Goal: Task Accomplishment & Management: Use online tool/utility

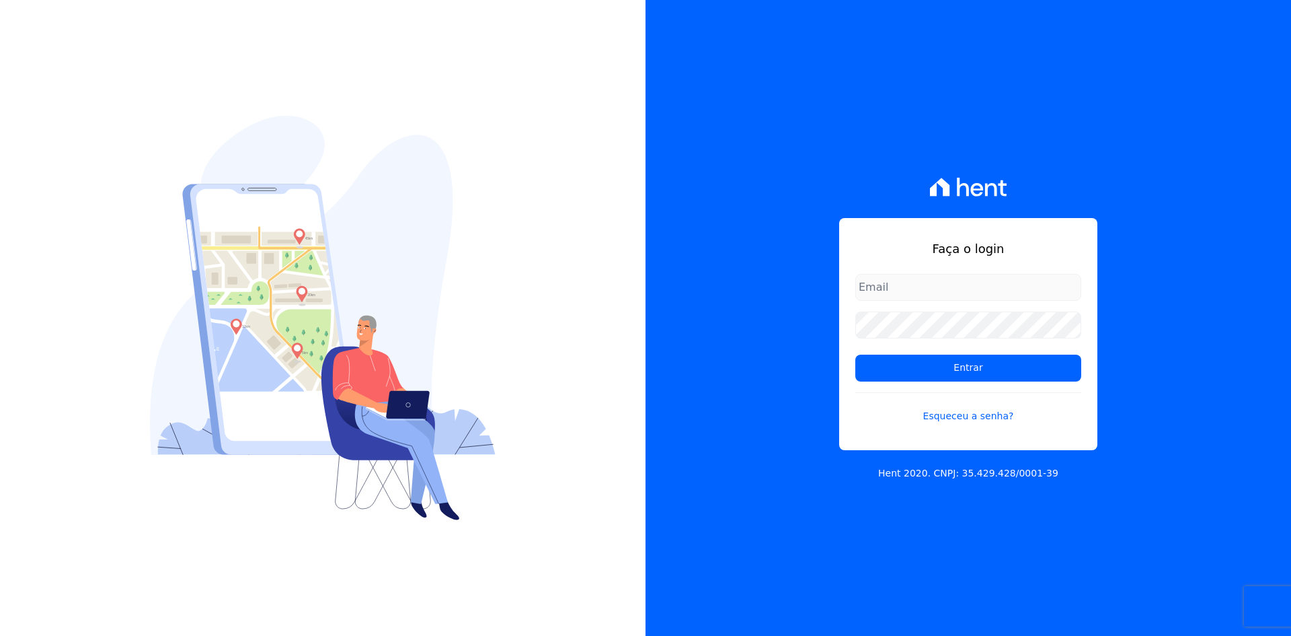
type input "contasareceber@deveck.com.br"
click at [1170, 394] on div "Faça o login contasareceber@deveck.com.br Entrar Esqueceu a senha? Hent 2020. C…" at bounding box center [969, 318] width 646 height 636
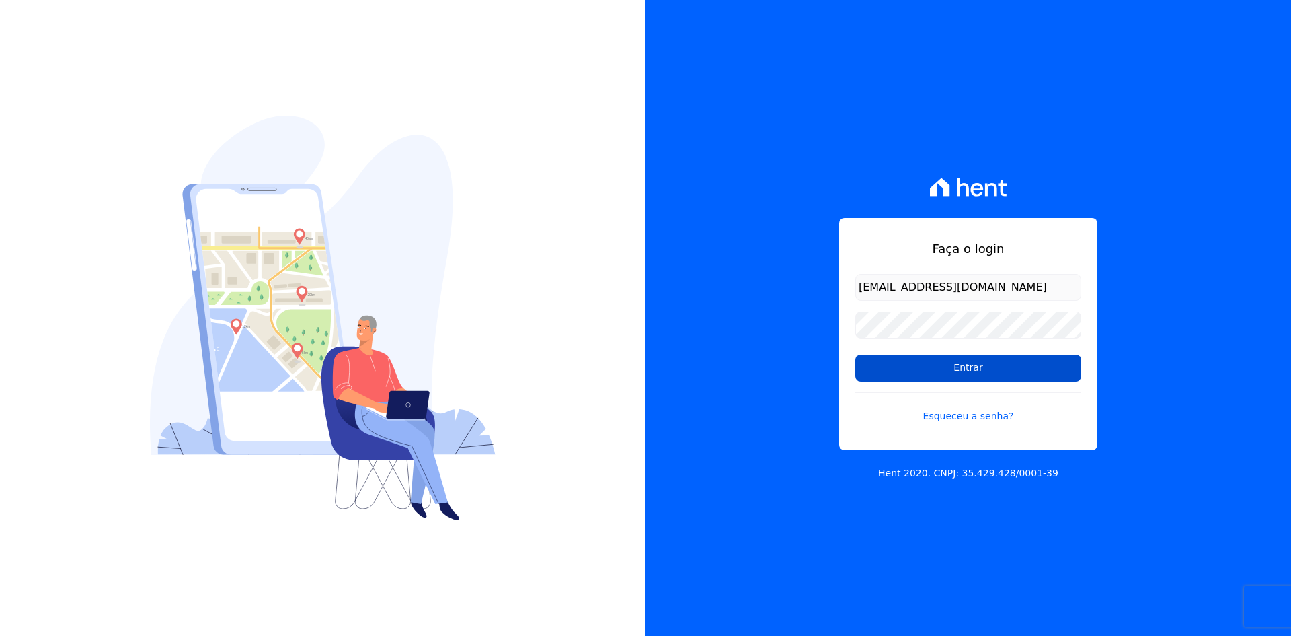
click at [971, 369] on input "Entrar" at bounding box center [969, 367] width 226 height 27
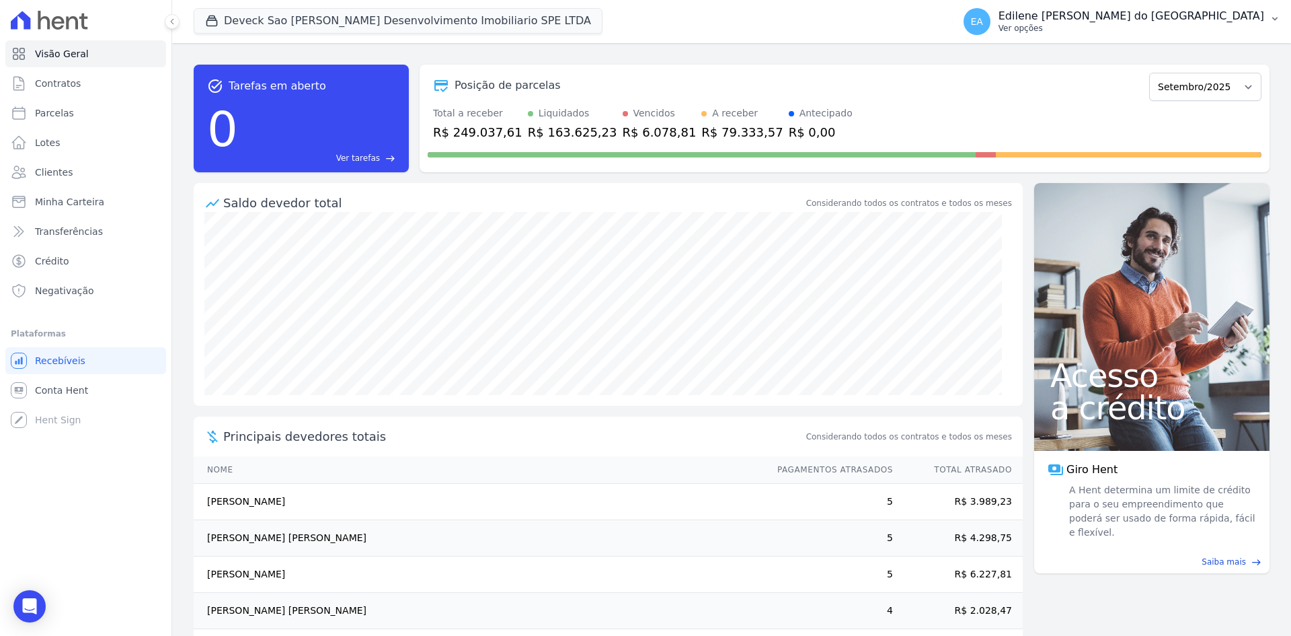
click at [1086, 30] on p "Ver opções" at bounding box center [1132, 28] width 266 height 11
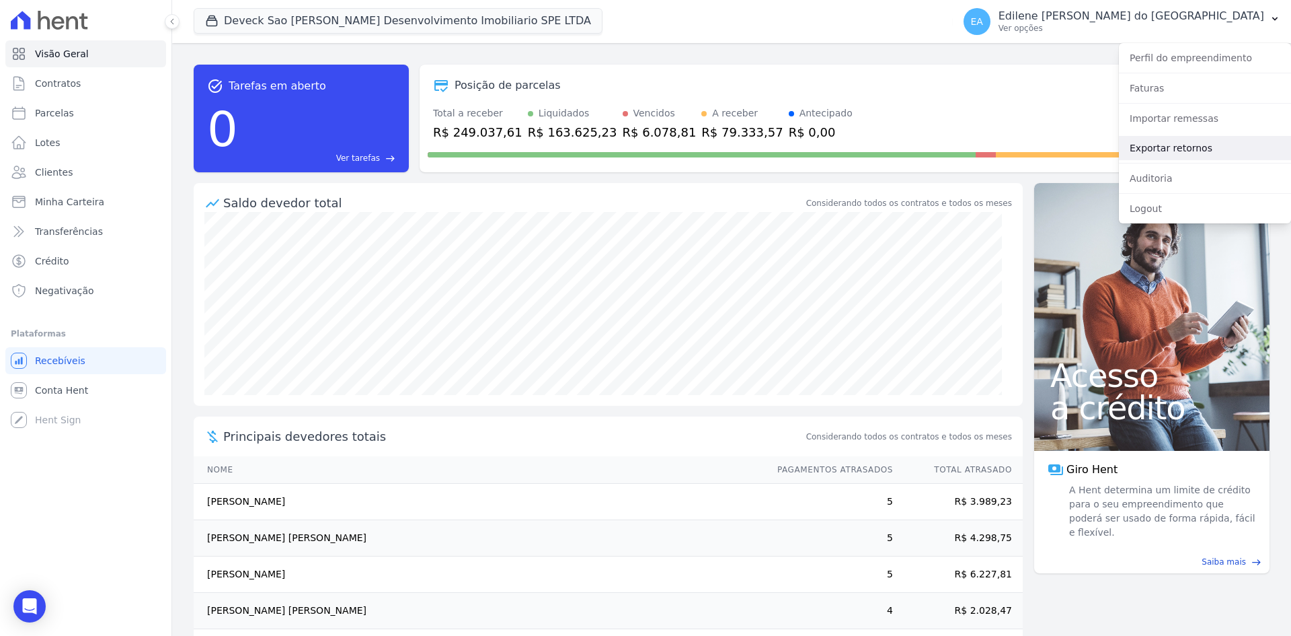
click at [1168, 147] on link "Exportar retornos" at bounding box center [1205, 148] width 172 height 24
